Goal: Information Seeking & Learning: Learn about a topic

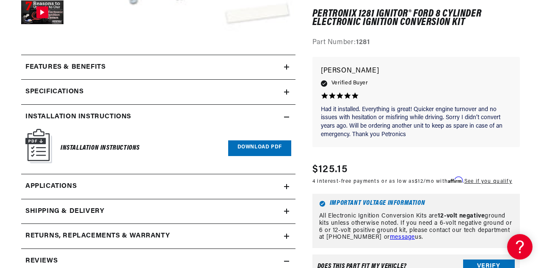
click at [470, 75] on p "[PERSON_NAME]" at bounding box center [416, 71] width 191 height 12
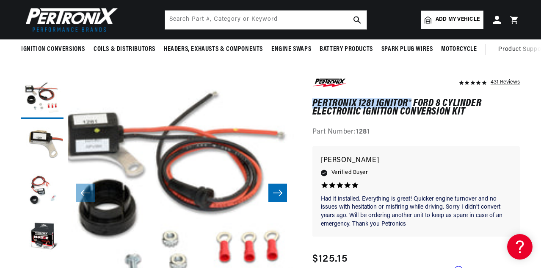
scroll to position [0, 465]
drag, startPoint x: 308, startPoint y: 102, endPoint x: 412, endPoint y: 98, distance: 103.8
copy h1 "PerTronix 1281 Ignitor®"
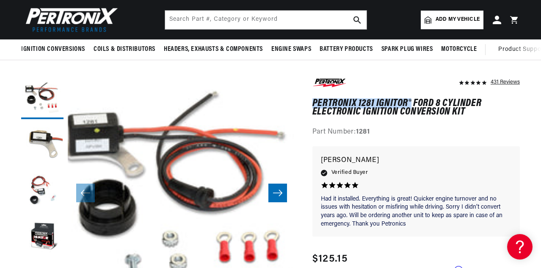
scroll to position [0, 465]
click at [40, 96] on button "Load image 1 in gallery view" at bounding box center [42, 98] width 42 height 42
click at [50, 98] on button "Load image 1 in gallery view" at bounding box center [42, 98] width 42 height 42
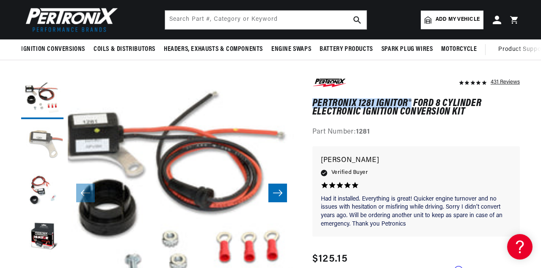
click at [49, 139] on button "Load image 2 in gallery view" at bounding box center [42, 144] width 42 height 42
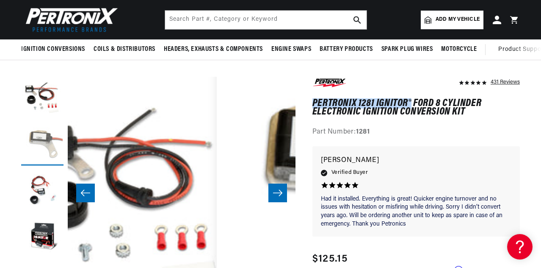
click at [49, 139] on button "Load image 2 in gallery view" at bounding box center [42, 144] width 42 height 42
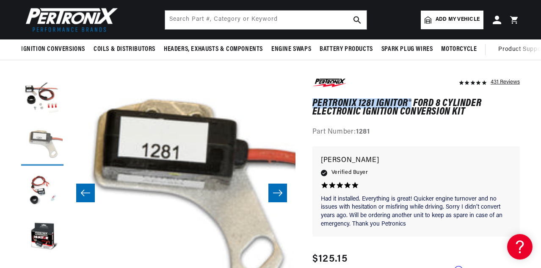
scroll to position [0, 0]
click at [42, 102] on button "Load image 1 in gallery view" at bounding box center [42, 98] width 42 height 42
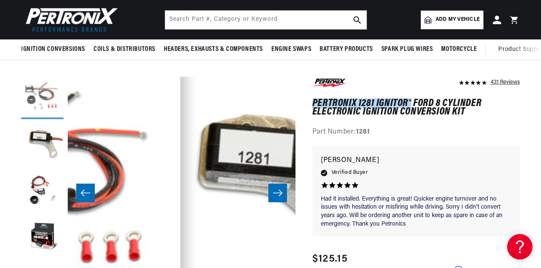
click at [42, 102] on button "Load image 1 in gallery view" at bounding box center [42, 98] width 42 height 42
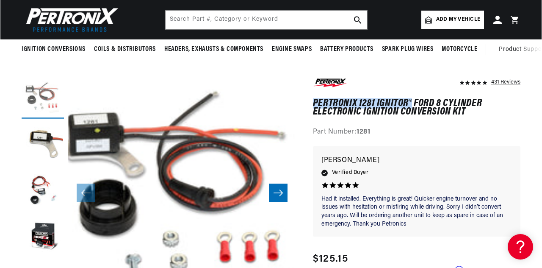
scroll to position [0, 465]
click at [42, 102] on button "Load image 1 in gallery view" at bounding box center [42, 98] width 42 height 42
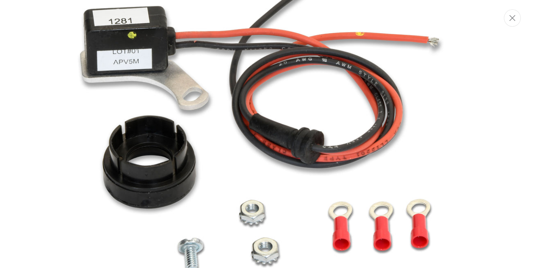
scroll to position [0, 931]
click at [500, 82] on div "Media gallery" at bounding box center [271, 134] width 542 height 268
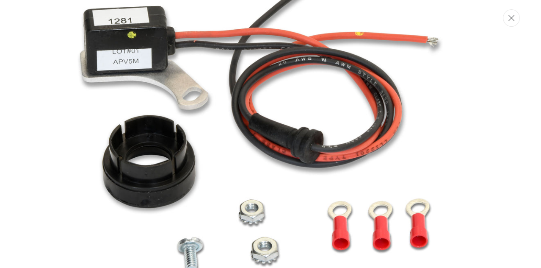
scroll to position [0, 329]
click at [500, 82] on div "431 Reviews" at bounding box center [489, 83] width 61 height 12
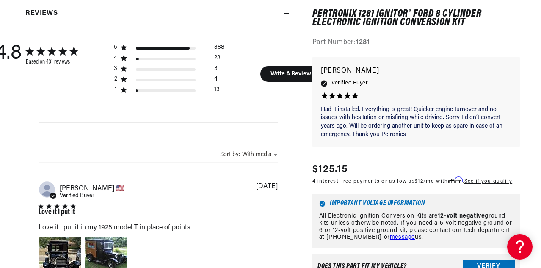
scroll to position [569, 0]
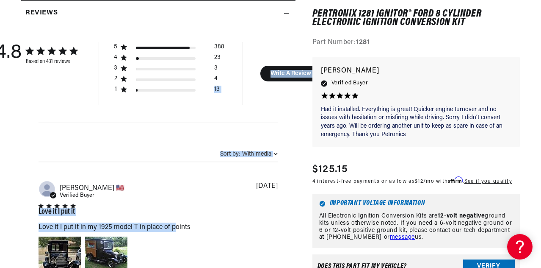
drag, startPoint x: 188, startPoint y: 109, endPoint x: 176, endPoint y: 175, distance: 67.3
click at [154, 119] on div "4.8 4.8 out of 5 stars 431 total reviews Based on 431 reviews 5 388 4 23 3 3 2 …" at bounding box center [158, 82] width 239 height 80
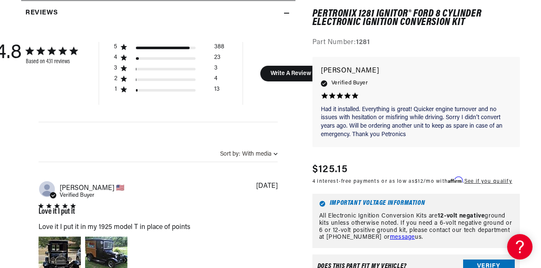
scroll to position [0, 465]
click at [154, 119] on div "4.8 4.8 out of 5 stars 431 total reviews Based on 431 reviews 5 388 4 23 3 3 2 …" at bounding box center [158, 82] width 239 height 80
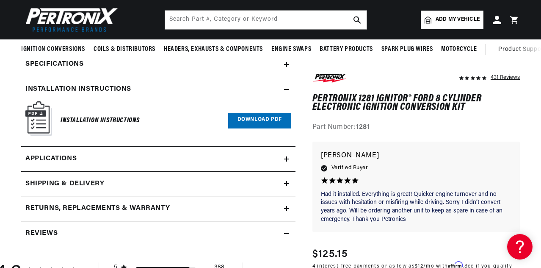
click at [287, 157] on icon at bounding box center [287, 158] width 0 height 5
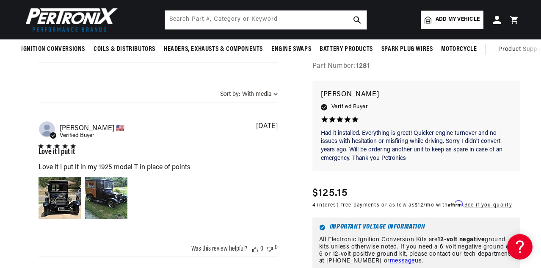
click at [168, 144] on div "Love it I put it Love it I put it in my 1925 model T in place of points read mo…" at bounding box center [158, 185] width 239 height 83
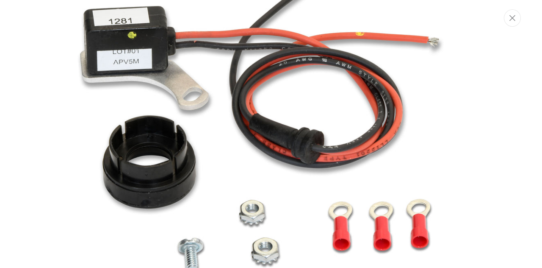
scroll to position [0, 931]
click at [95, 193] on img "Media gallery" at bounding box center [271, 134] width 449 height 449
